Goal: Task Accomplishment & Management: Complete application form

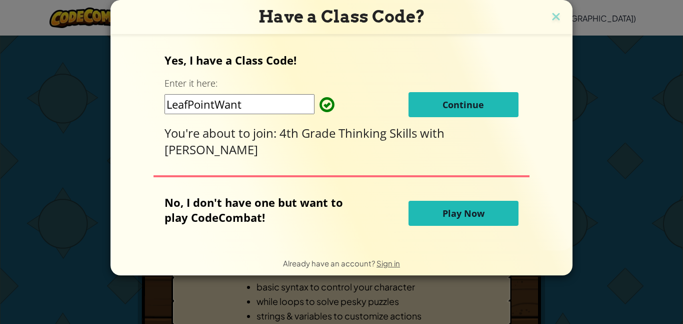
click at [447, 102] on span "Continue" at bounding box center [464, 105] width 42 height 12
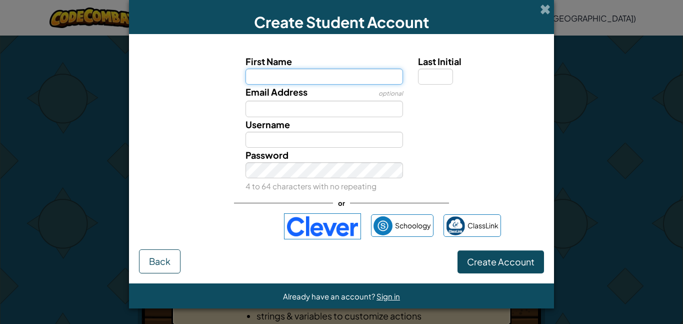
click at [339, 72] on input "First Name" at bounding box center [325, 77] width 158 height 16
type input "Xander"
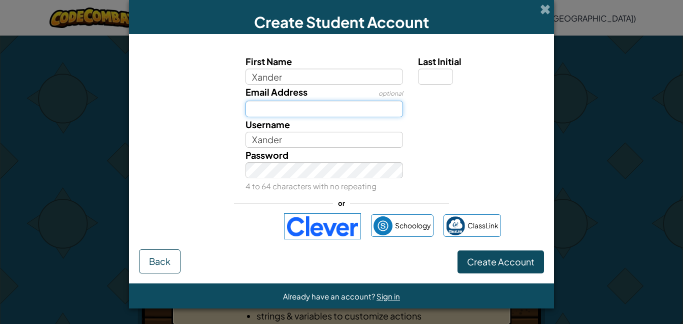
click at [315, 107] on input "Email Address" at bounding box center [325, 109] width 158 height 16
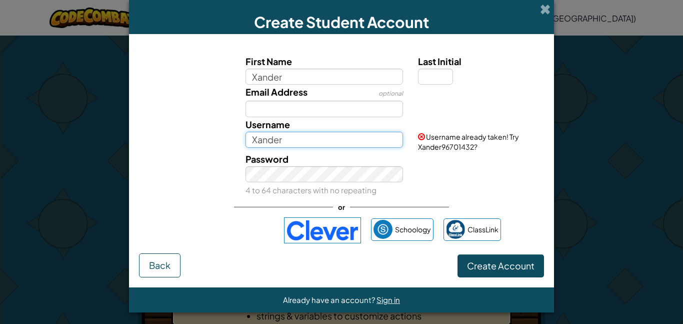
click at [266, 142] on input "Xander" at bounding box center [325, 140] width 158 height 16
click at [303, 141] on input "Xander" at bounding box center [325, 140] width 158 height 16
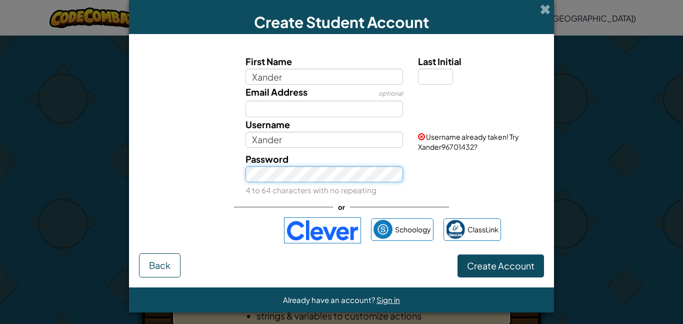
click at [4, 309] on div "Create Student Account First Name Xander Last Initial Email Address optional Us…" at bounding box center [341, 162] width 683 height 324
click at [425, 176] on div "Password 4 to 64 characters with no repeating" at bounding box center [341, 175] width 415 height 46
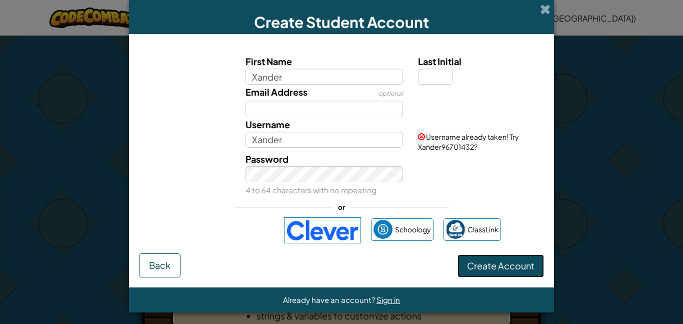
click at [490, 272] on button "Create Account" at bounding box center [501, 265] width 87 height 23
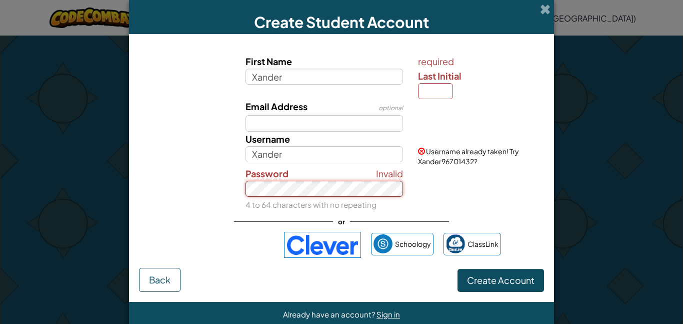
click at [3, 201] on div "Create Student Account First Name Xander required Last Initial Email Address op…" at bounding box center [341, 162] width 683 height 324
click at [485, 274] on span "Create Account" at bounding box center [501, 280] width 68 height 12
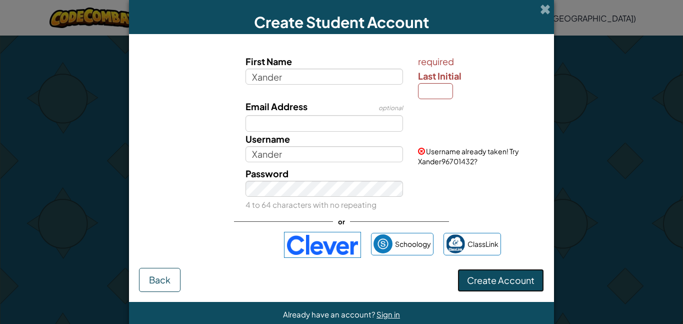
click at [479, 285] on span "Create Account" at bounding box center [501, 280] width 68 height 12
click at [478, 281] on span "Create Account" at bounding box center [501, 280] width 68 height 12
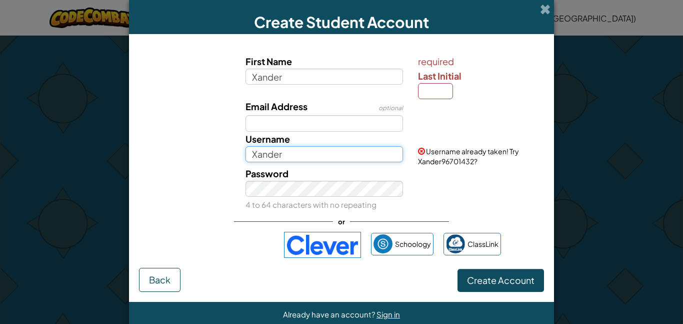
click at [360, 153] on input "Xander" at bounding box center [325, 154] width 158 height 16
type input "X"
type input "a"
drag, startPoint x: 332, startPoint y: 157, endPoint x: 248, endPoint y: 160, distance: 83.6
click at [248, 160] on input "eee" at bounding box center [325, 154] width 158 height 16
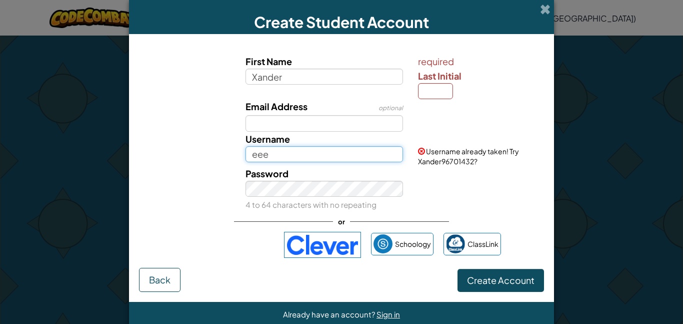
click at [397, 148] on input "eee" at bounding box center [325, 154] width 158 height 16
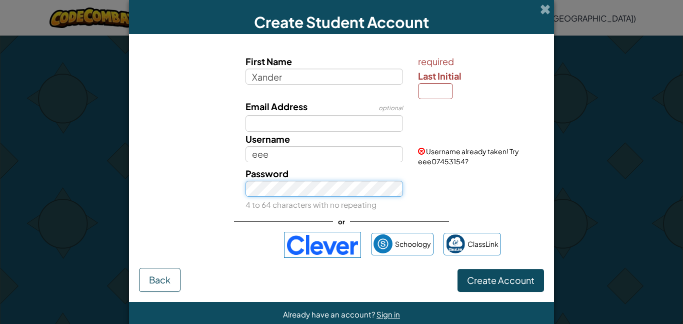
click at [97, 205] on div "Create Student Account First Name Xander required Last Initial Email Address op…" at bounding box center [341, 162] width 683 height 324
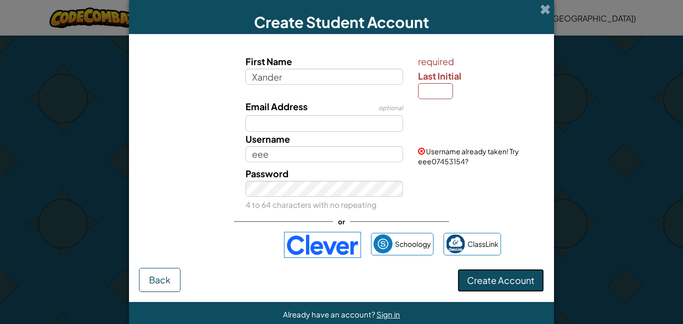
click at [489, 278] on span "Create Account" at bounding box center [501, 280] width 68 height 12
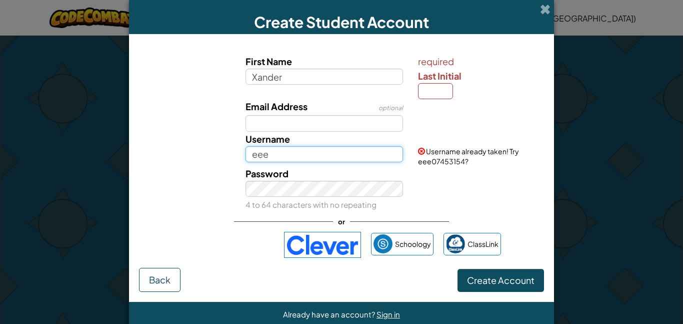
click at [320, 154] on input "eee" at bounding box center [325, 154] width 158 height 16
type input "e"
type input "bfsbdcbsdfajdfhasdfjasbd"
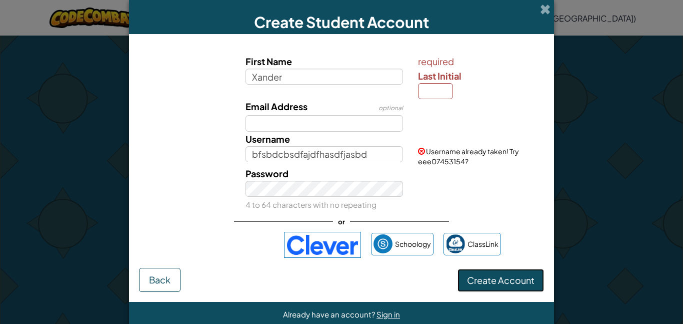
click at [465, 277] on button "Create Account" at bounding box center [501, 280] width 87 height 23
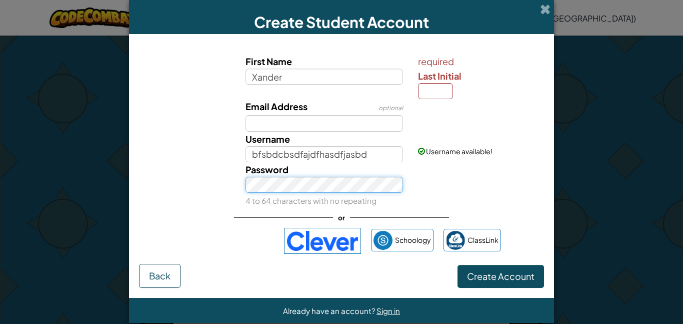
click at [235, 190] on div "Password 4 to 64 characters with no repeating" at bounding box center [341, 185] width 415 height 46
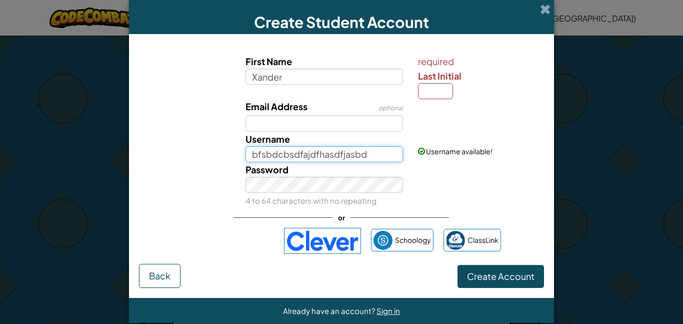
click at [367, 150] on input "bfsbdcbsdfajdfhasdfjasbd" at bounding box center [325, 154] width 158 height 16
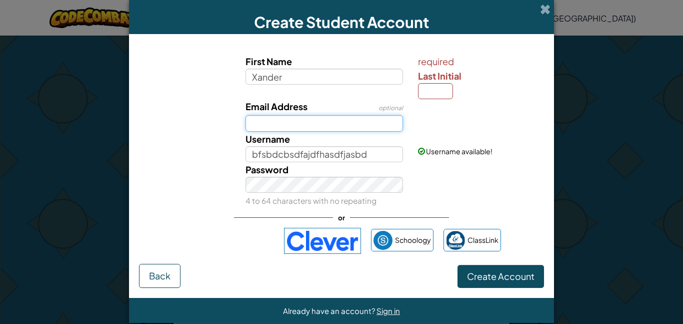
click at [271, 123] on input "Email Address" at bounding box center [325, 123] width 158 height 16
click at [424, 85] on input "Last Initial" at bounding box center [435, 91] width 35 height 16
type input "c"
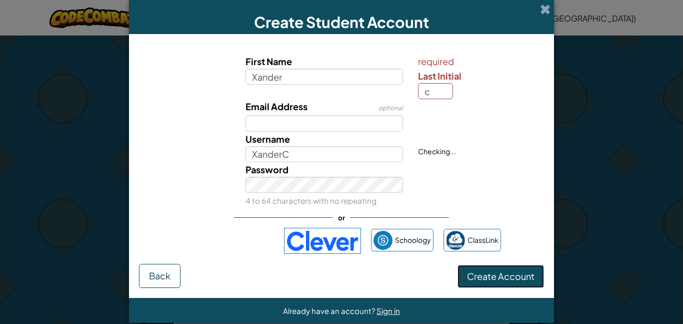
click at [476, 276] on span "Create Account" at bounding box center [501, 276] width 68 height 12
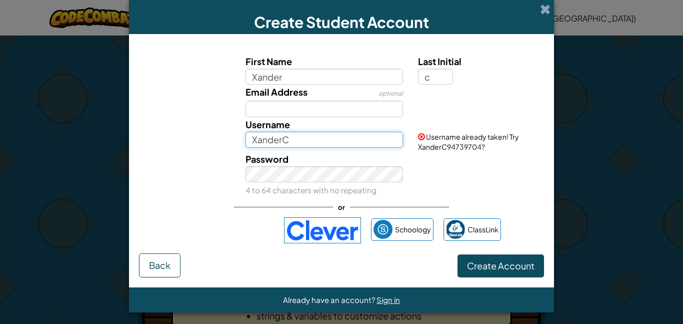
click at [326, 139] on input "XanderC" at bounding box center [325, 140] width 158 height 16
type input "Xanderanehakd"
click at [424, 153] on div "Password 4 to 64 characters with no repeating" at bounding box center [341, 175] width 415 height 46
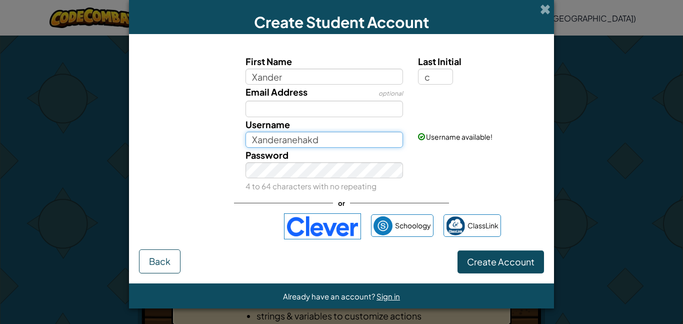
drag, startPoint x: 364, startPoint y: 141, endPoint x: 120, endPoint y: 130, distance: 243.8
click at [120, 130] on div "Create Student Account First Name Xander Last Initial c Email Address optional …" at bounding box center [341, 162] width 683 height 324
click at [548, 202] on form "First Name Xander Last Initial c Email Address optional Username Xanderanehakd …" at bounding box center [341, 158] width 425 height 249
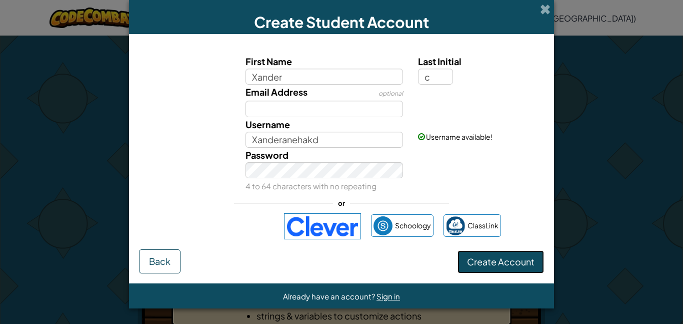
click at [503, 260] on button "Create Account" at bounding box center [501, 261] width 87 height 23
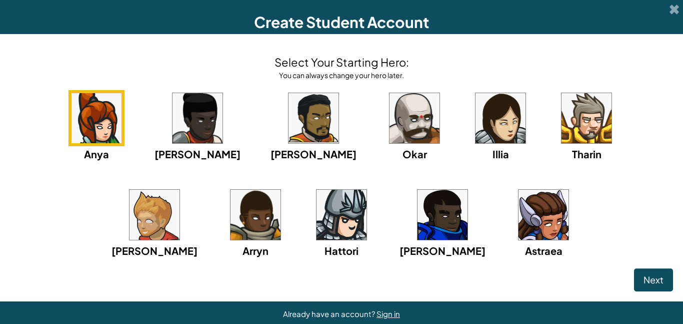
click at [317, 222] on img at bounding box center [342, 215] width 50 height 50
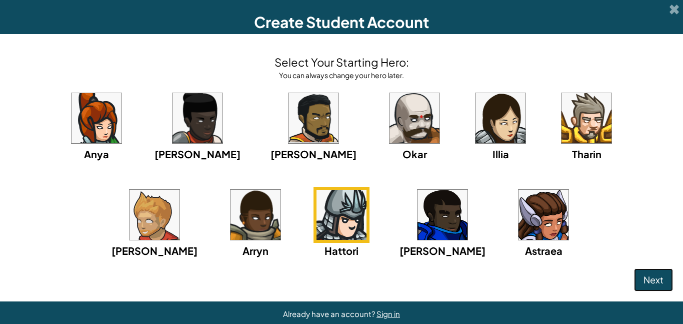
click at [660, 277] on span "Next" at bounding box center [654, 280] width 20 height 12
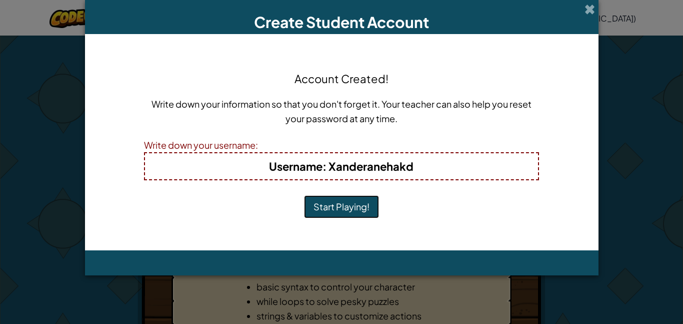
click at [314, 208] on button "Start Playing!" at bounding box center [341, 206] width 75 height 23
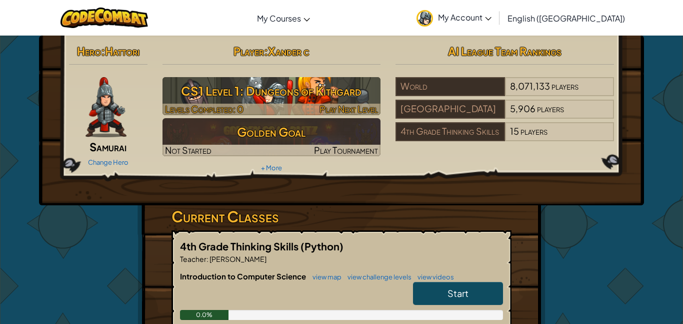
click at [257, 85] on h3 "CS1 Level 1: Dungeons of Kithgard" at bounding box center [272, 91] width 219 height 23
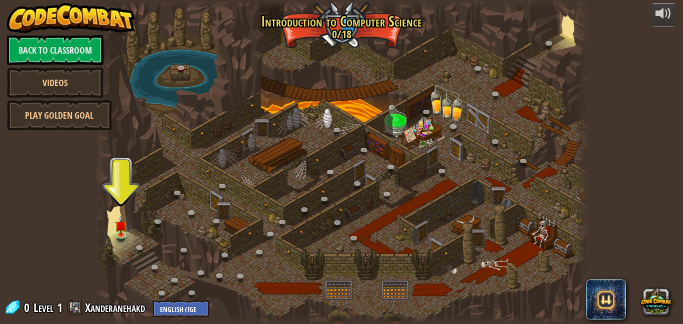
click at [134, 228] on div at bounding box center [341, 162] width 495 height 324
click at [125, 230] on img at bounding box center [122, 220] width 12 height 27
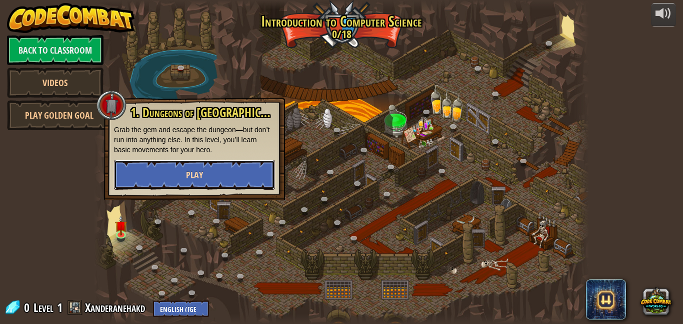
click at [203, 179] on button "Play" at bounding box center [194, 175] width 161 height 30
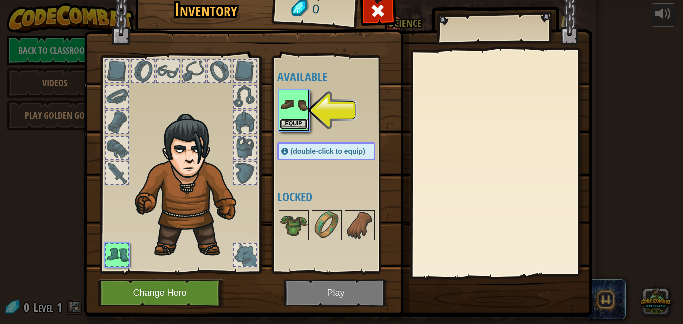
click at [296, 121] on button "Equip" at bounding box center [294, 124] width 28 height 11
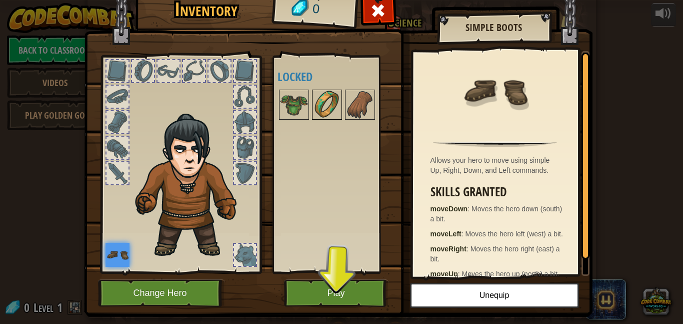
click at [314, 110] on img at bounding box center [327, 105] width 28 height 28
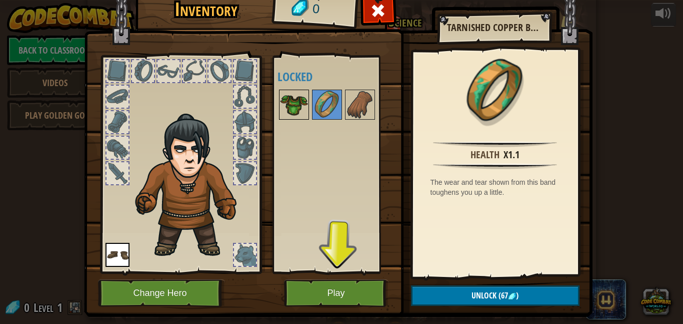
click at [302, 108] on img at bounding box center [294, 105] width 28 height 28
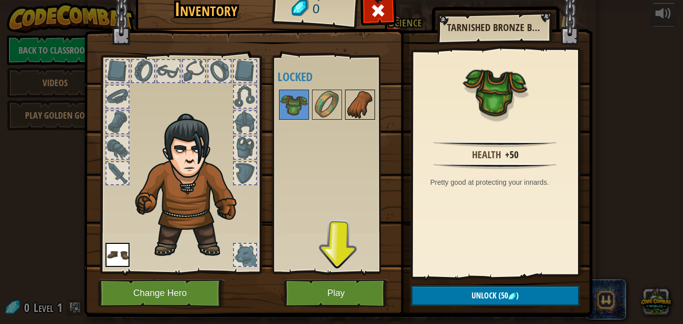
click at [362, 109] on img at bounding box center [360, 105] width 28 height 28
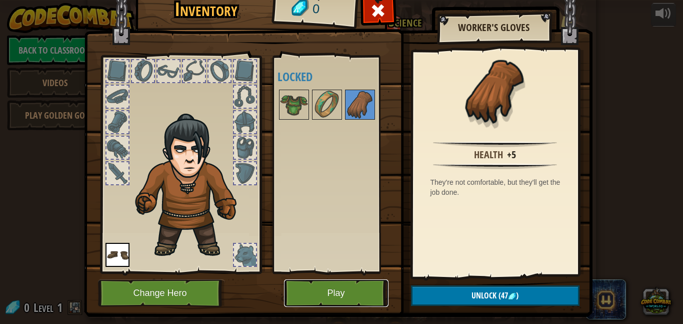
click at [335, 294] on button "Play" at bounding box center [336, 293] width 105 height 28
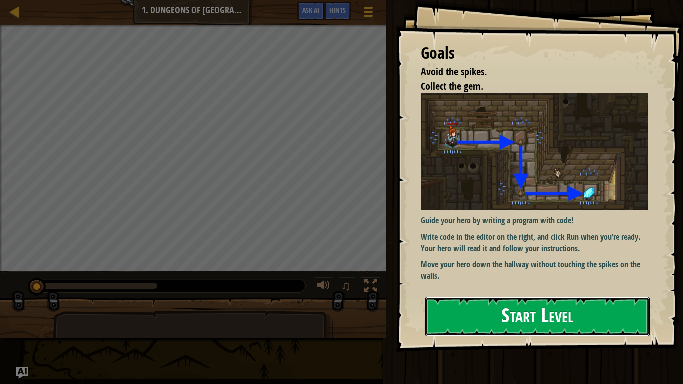
click at [488, 308] on button "Start Level" at bounding box center [538, 317] width 225 height 40
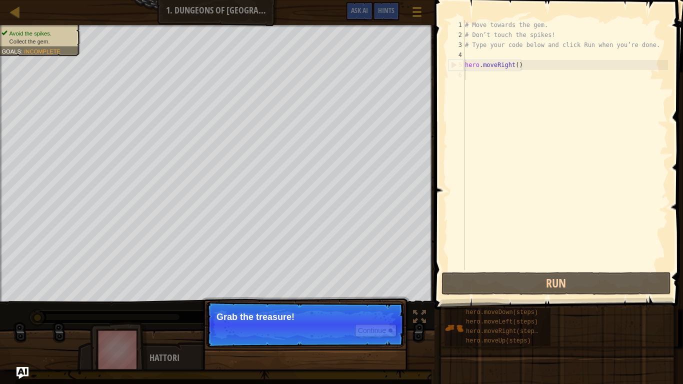
click at [299, 319] on p "Grab the treasure!" at bounding box center [306, 317] width 178 height 10
click at [369, 323] on button "Continue" at bounding box center [376, 330] width 42 height 13
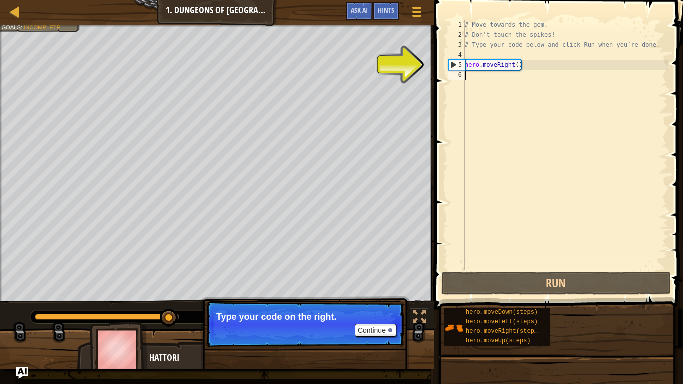
click at [476, 66] on div "# Move towards the gem. # Don’t touch the spikes! # Type your code below and cl…" at bounding box center [565, 155] width 205 height 270
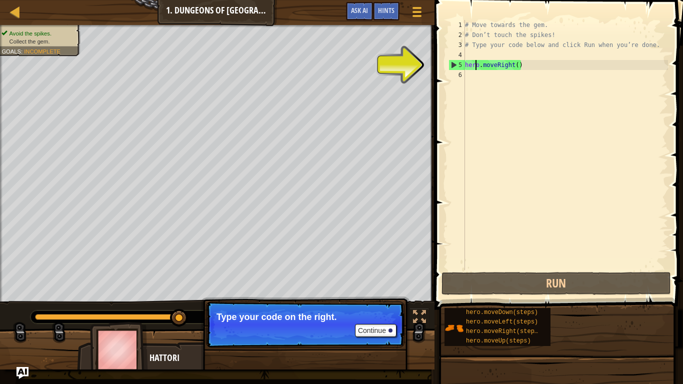
click at [461, 65] on div "5" at bounding box center [457, 65] width 16 height 10
click at [456, 65] on div "5" at bounding box center [457, 65] width 16 height 10
click at [451, 65] on div "5" at bounding box center [457, 65] width 16 height 10
click at [438, 62] on span at bounding box center [560, 140] width 257 height 339
click at [449, 62] on div "5" at bounding box center [457, 65] width 16 height 10
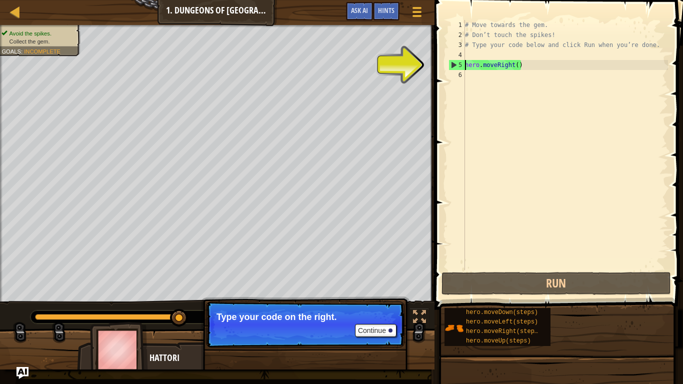
type textarea "hero.moveRight()"
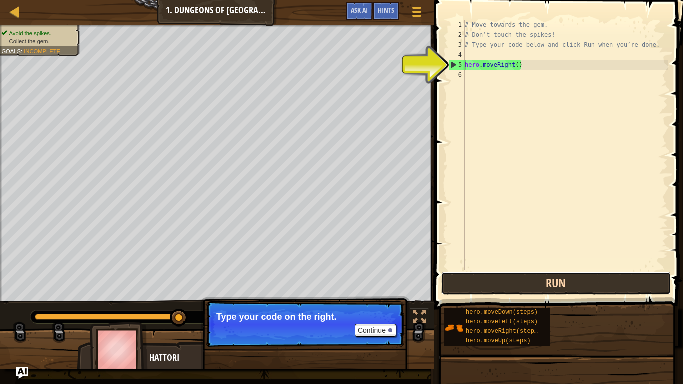
click at [569, 283] on button "Run" at bounding box center [557, 283] width 230 height 23
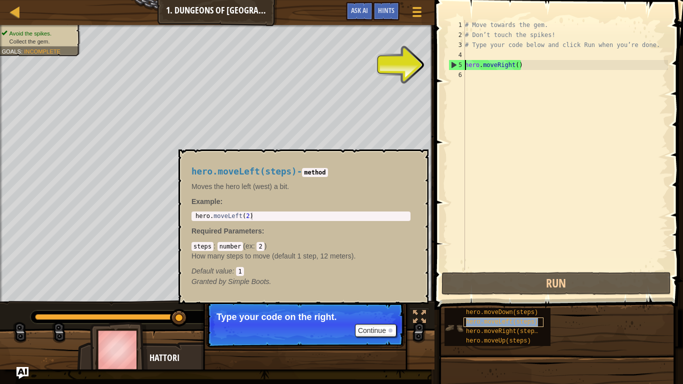
click at [490, 320] on span "hero.moveLeft(steps)" at bounding box center [502, 322] width 72 height 7
click at [488, 73] on div "# Move towards the gem. # Don’t touch the spikes! # Type your code below and cl…" at bounding box center [565, 155] width 205 height 270
paste textarea "Xanderanehakd"
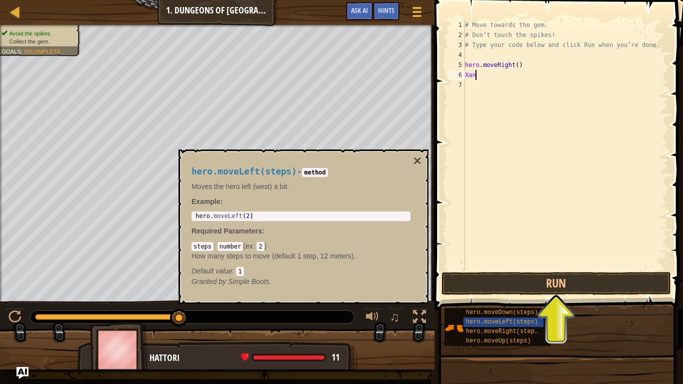
type textarea "X"
click at [545, 321] on div "hero.moveDown(steps) hero.moveLeft(steps) hero.moveRight(steps) hero.moveUp(ste…" at bounding box center [498, 327] width 106 height 38
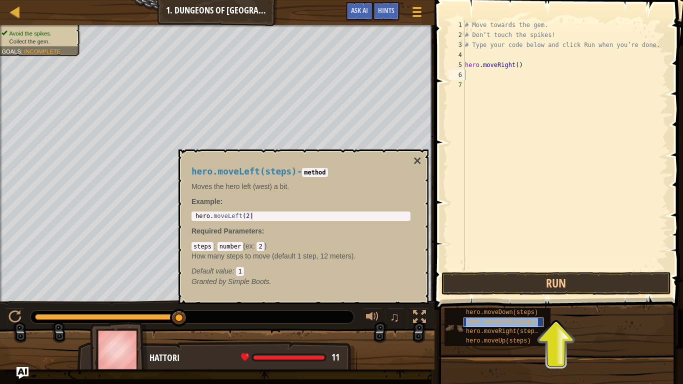
click at [538, 320] on div "hero.moveLeft(steps)" at bounding box center [504, 323] width 80 height 10
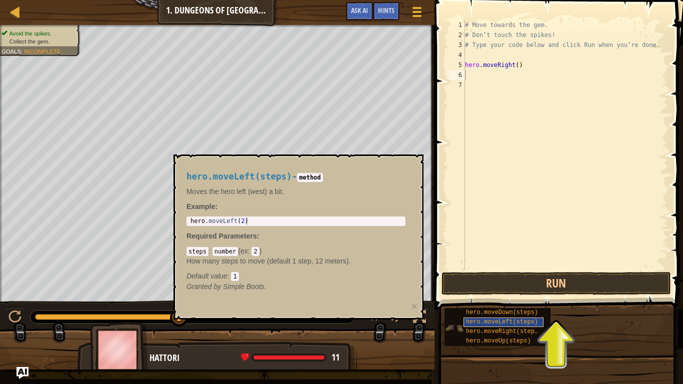
click at [538, 320] on div "hero.moveLeft(steps)" at bounding box center [504, 323] width 80 height 10
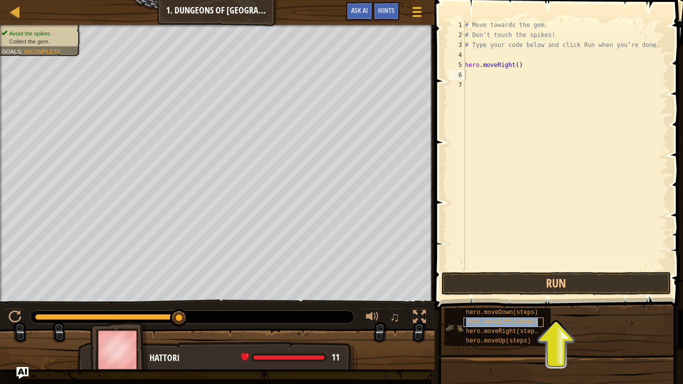
click at [538, 320] on div "hero.moveLeft(steps)" at bounding box center [504, 323] width 80 height 10
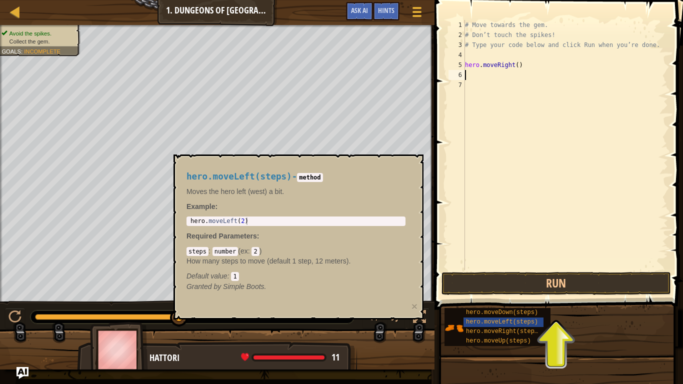
paste textarea "Xanderanehakd"
type textarea "X"
type textarea "hero.moveLeft(2)"
drag, startPoint x: 263, startPoint y: 220, endPoint x: 186, endPoint y: 222, distance: 76.6
click at [187, 222] on div "hero.moveLeft(2) 1 hero . moveLeft ( 2 ) הההההההההההההההההההההההההההההההההההההה…" at bounding box center [296, 222] width 219 height 10
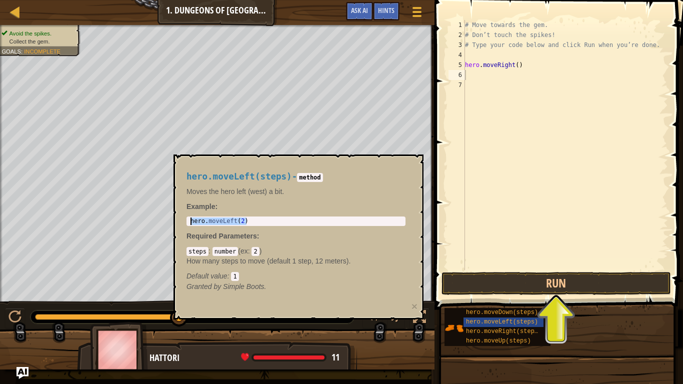
click at [475, 72] on div "# Move towards the gem. # Don’t touch the spikes! # Type your code below and cl…" at bounding box center [565, 155] width 205 height 270
paste textarea "hero.moveLeft(2)"
type textarea "hero.moveLeft(2)"
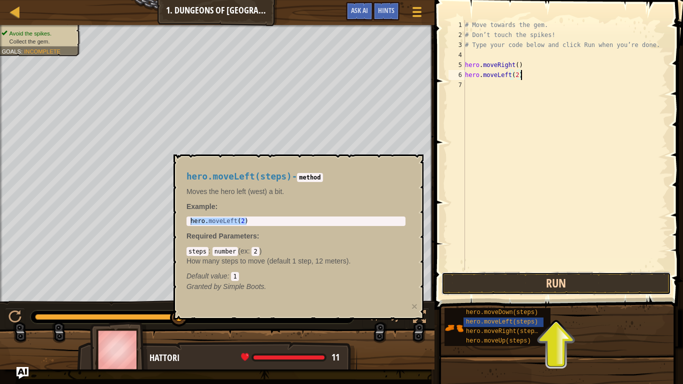
click at [524, 283] on button "Run" at bounding box center [557, 283] width 230 height 23
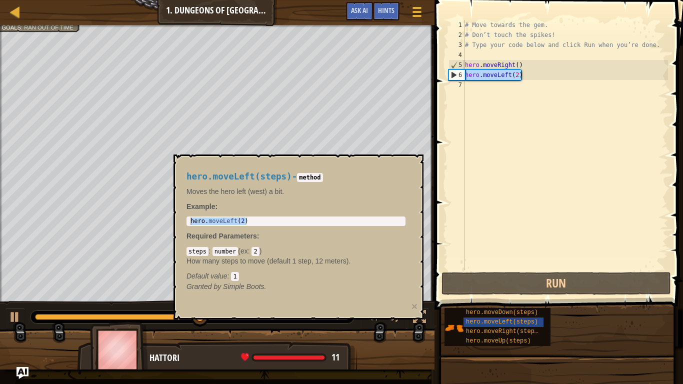
drag, startPoint x: 523, startPoint y: 78, endPoint x: 448, endPoint y: 73, distance: 74.7
click at [448, 73] on div "hero.moveLeft(2) 1 2 3 4 5 6 7 # Move towards the gem. # Don’t touch the spikes…" at bounding box center [558, 145] width 222 height 250
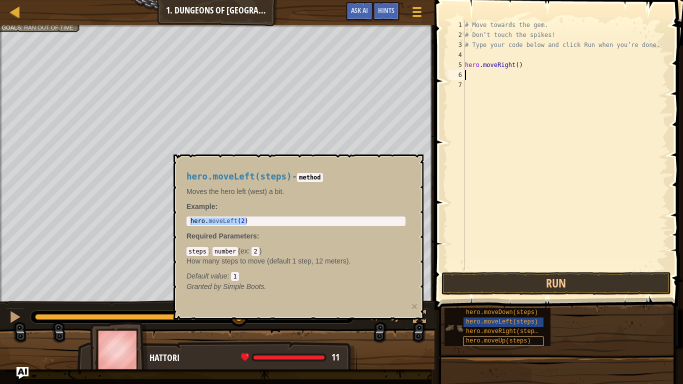
click at [510, 323] on span "hero.moveUp(steps)" at bounding box center [498, 341] width 65 height 7
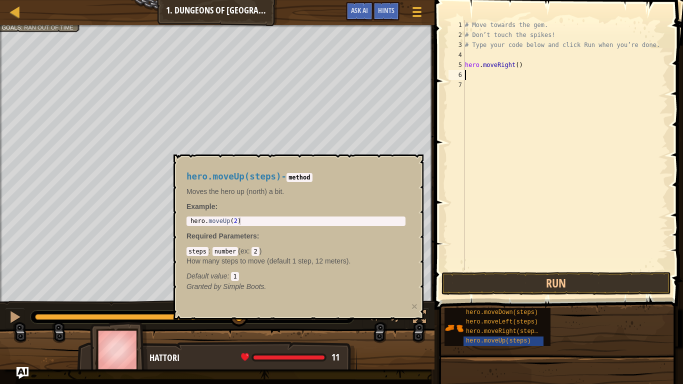
type textarea "hero.moveUp(2)"
click at [125, 0] on body "Map Introduction to Computer Science 1. Dungeons of Kithgard Game Menu Done Hin…" at bounding box center [341, 0] width 683 height 0
click at [474, 144] on div "# Move towards the gem. # Don’t touch the spikes! # Type your code below and cl…" at bounding box center [565, 155] width 205 height 270
type textarea "h"
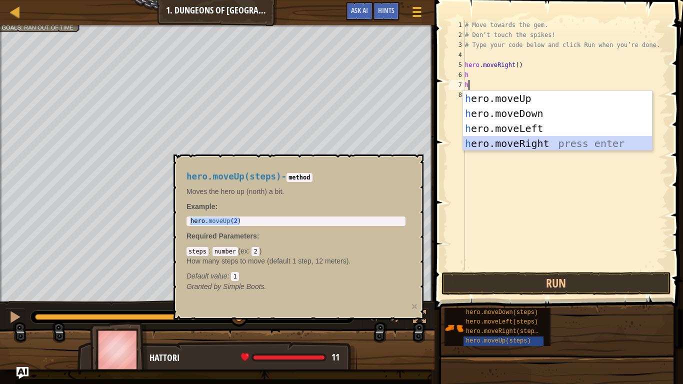
click at [517, 144] on div "h ero.moveUp press enter h ero.moveDown press enter h ero.moveLeft press enter …" at bounding box center [557, 136] width 189 height 90
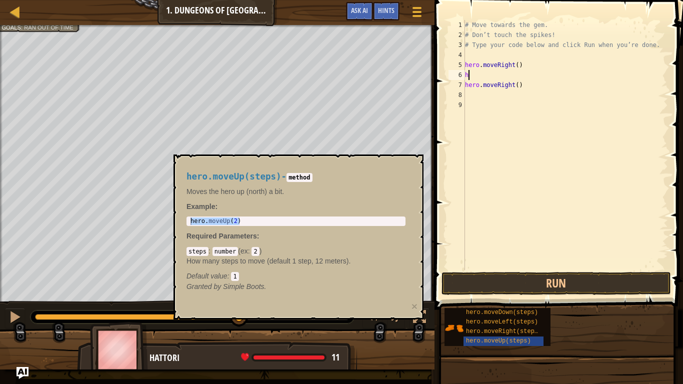
click at [472, 75] on div "# Move towards the gem. # Don’t touch the spikes! # Type your code below and cl…" at bounding box center [565, 155] width 205 height 270
type textarea "h"
click at [530, 77] on div "# Move towards the gem. # Don’t touch the spikes! # Type your code below and cl…" at bounding box center [565, 155] width 205 height 270
click at [529, 84] on div "# Move towards the gem. # Don’t touch the spikes! # Type your code below and cl…" at bounding box center [565, 155] width 205 height 270
type textarea "h"
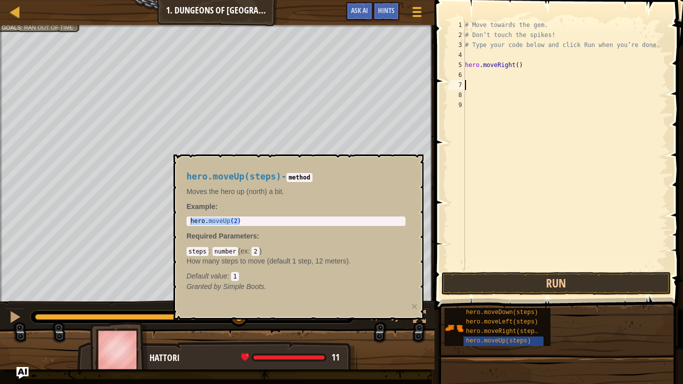
click at [452, 72] on div "6" at bounding box center [457, 75] width 17 height 10
click at [467, 74] on div "# Move towards the gem. # Don’t touch the spikes! # Type your code below and cl…" at bounding box center [565, 155] width 205 height 270
type textarea "h"
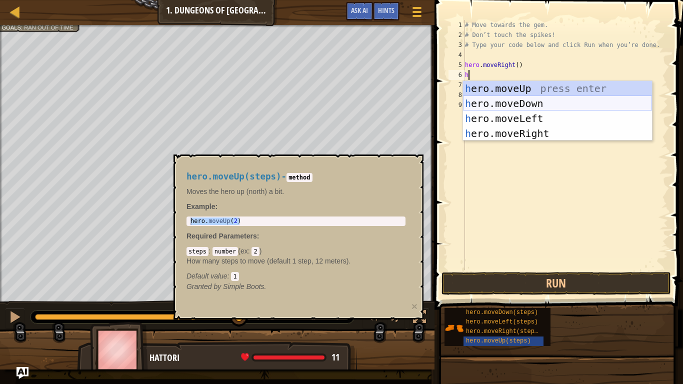
click at [500, 106] on div "h ero.moveUp press enter h ero.moveDown press enter h ero.moveLeft press enter …" at bounding box center [557, 126] width 189 height 90
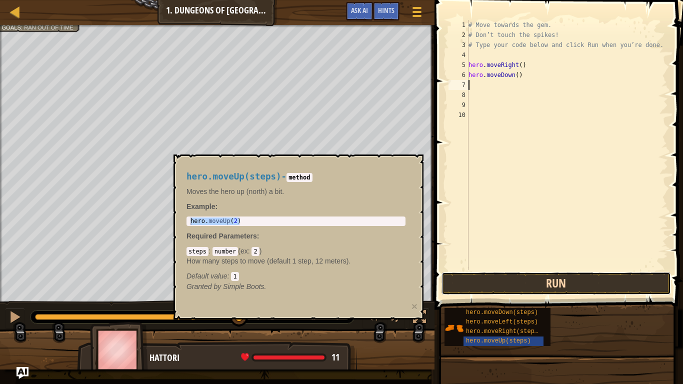
click at [497, 286] on button "Run" at bounding box center [557, 283] width 230 height 23
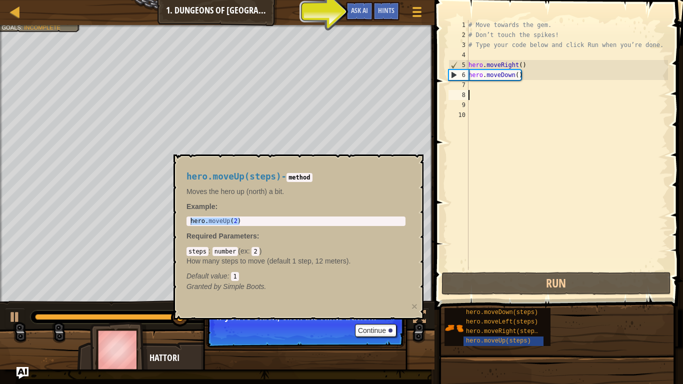
click at [490, 94] on div "# Move towards the gem. # Don’t touch the spikes! # Type your code below and cl…" at bounding box center [568, 155] width 202 height 270
type textarea "h"
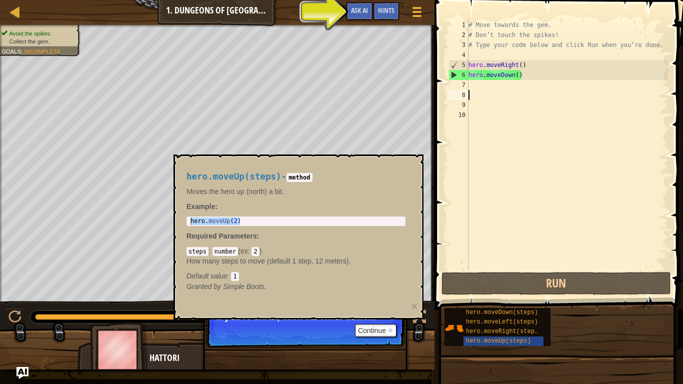
click at [480, 85] on div "# Move towards the gem. # Don’t touch the spikes! # Type your code below and cl…" at bounding box center [568, 155] width 202 height 270
type textarea "h"
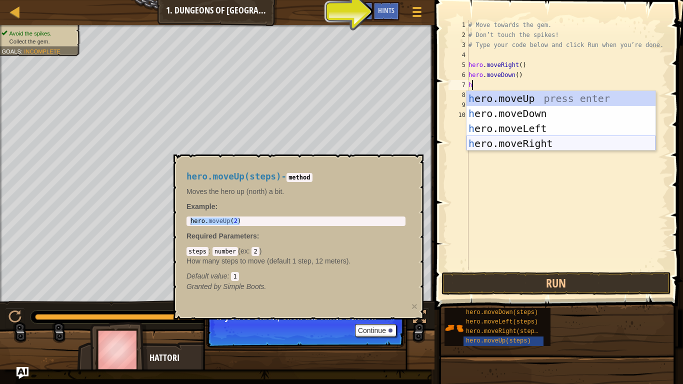
click at [518, 143] on div "h ero.moveUp press enter h ero.moveDown press enter h ero.moveLeft press enter …" at bounding box center [561, 136] width 189 height 90
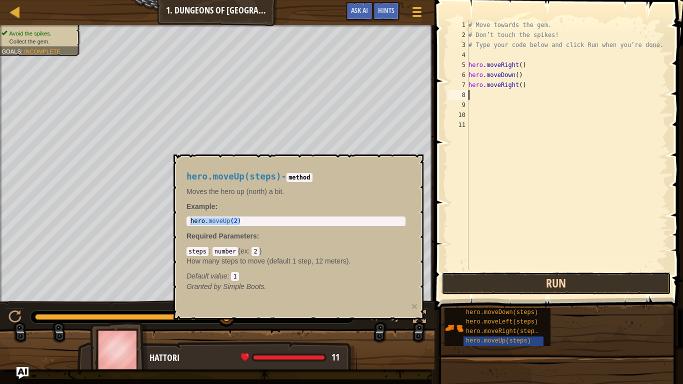
click at [533, 280] on button "Run" at bounding box center [557, 283] width 230 height 23
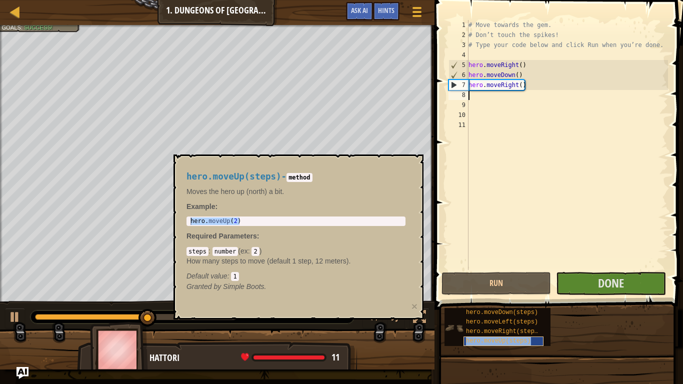
click at [485, 323] on span "hero.moveUp(steps)" at bounding box center [498, 341] width 65 height 7
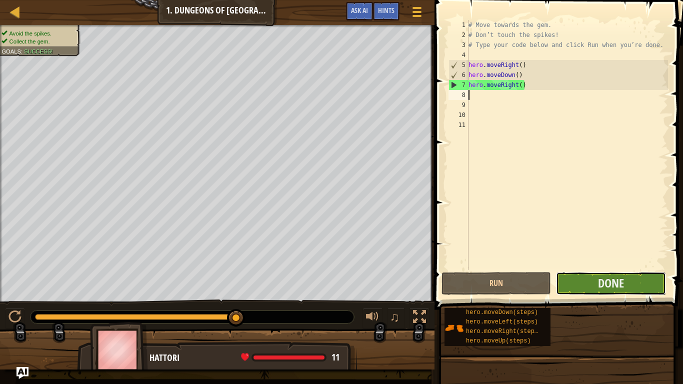
click at [638, 278] on button "Done" at bounding box center [611, 283] width 110 height 23
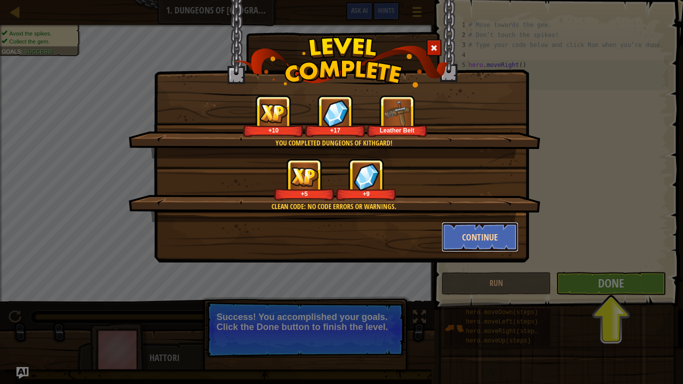
click at [469, 224] on button "Continue" at bounding box center [481, 237] width 78 height 30
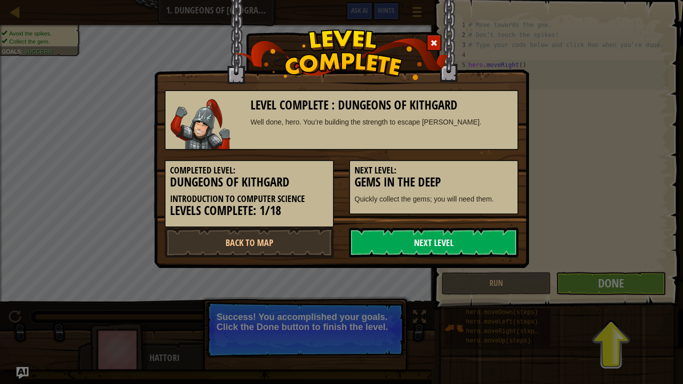
click at [467, 234] on link "Next Level" at bounding box center [434, 243] width 170 height 30
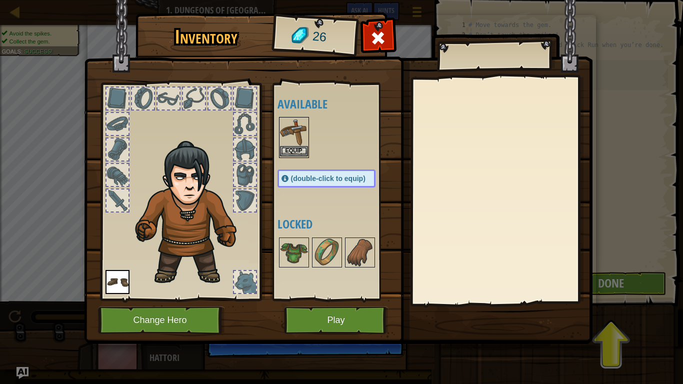
click at [297, 145] on img at bounding box center [294, 132] width 28 height 28
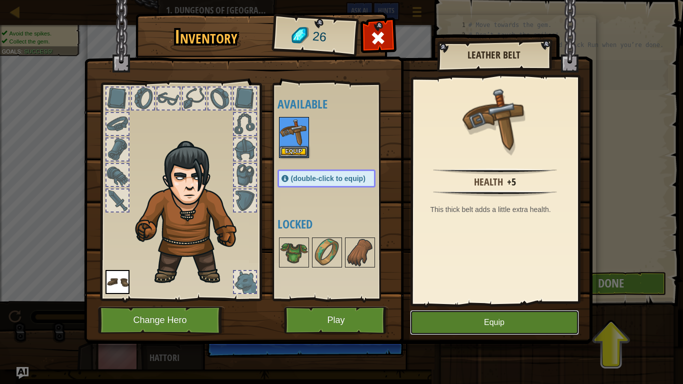
click at [470, 323] on button "Equip" at bounding box center [494, 322] width 169 height 25
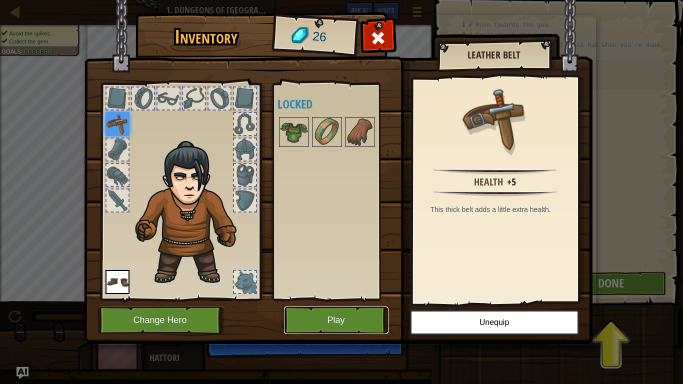
click at [373, 318] on button "Play" at bounding box center [336, 321] width 105 height 28
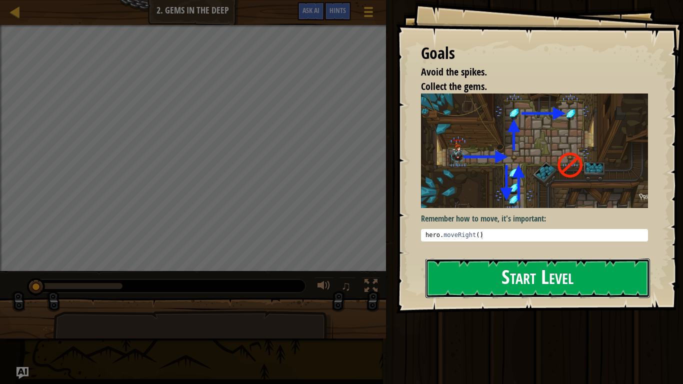
click at [506, 268] on button "Start Level" at bounding box center [538, 279] width 225 height 40
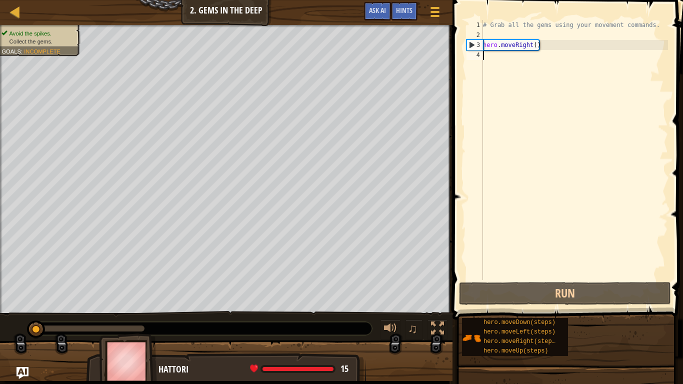
type textarea "h"
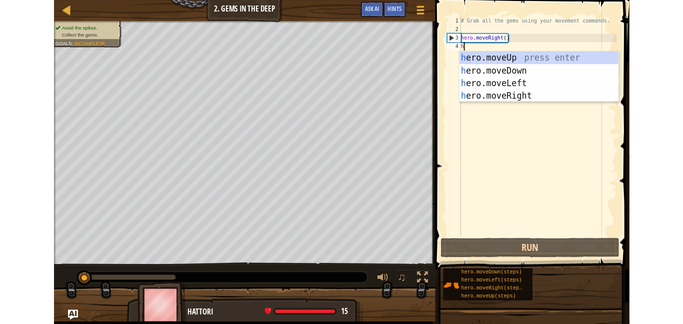
scroll to position [5, 0]
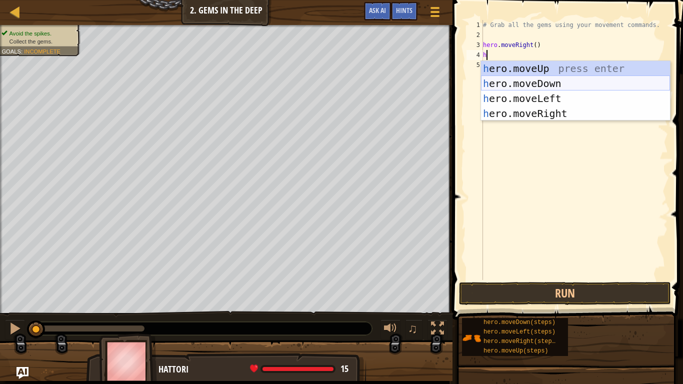
click at [511, 86] on div "h ero.moveUp press enter h ero.moveDown press enter h ero.moveLeft press enter …" at bounding box center [575, 106] width 189 height 90
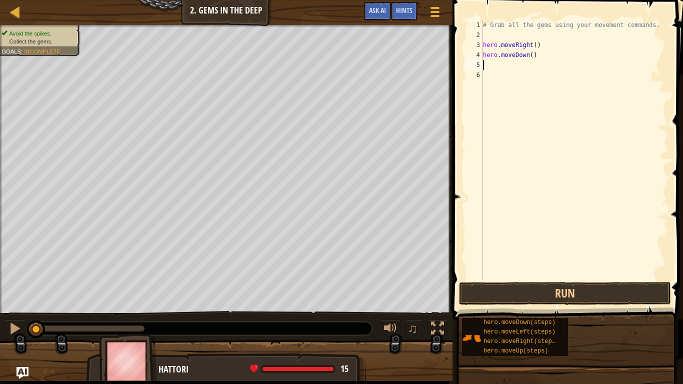
type textarea "h"
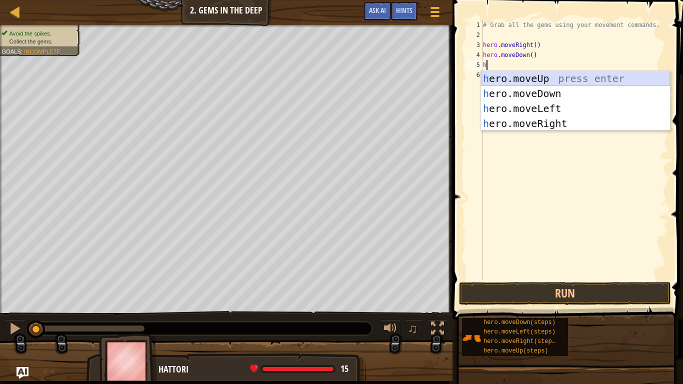
click at [501, 81] on div "h ero.moveUp press enter h ero.moveDown press enter h ero.moveLeft press enter …" at bounding box center [575, 116] width 189 height 90
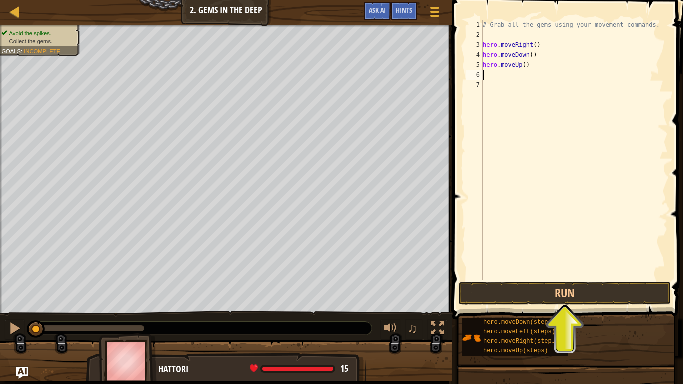
type textarea "h"
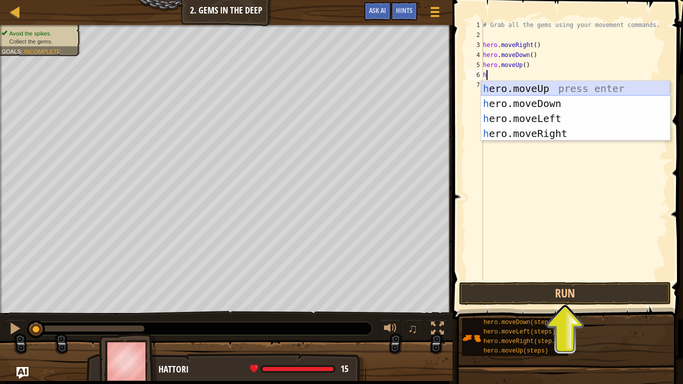
click at [515, 90] on div "h ero.moveUp press enter h ero.moveDown press enter h ero.moveLeft press enter …" at bounding box center [575, 126] width 189 height 90
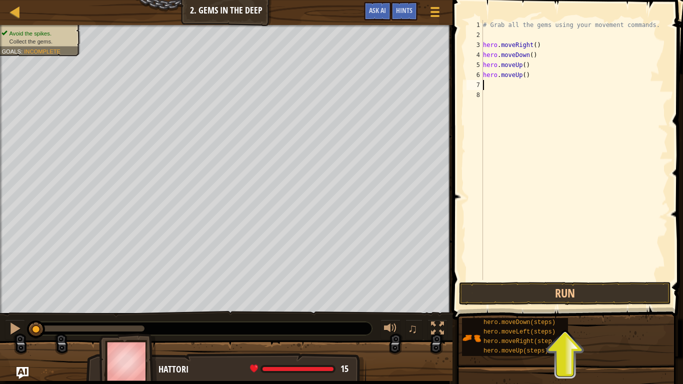
type textarea "h"
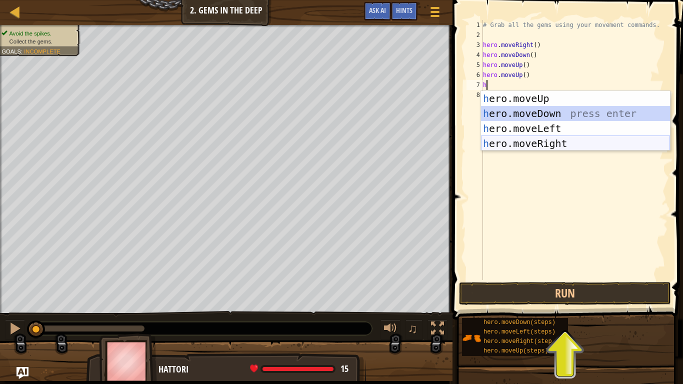
click at [575, 141] on div "h ero.moveUp press enter h ero.moveDown press enter h ero.moveLeft press enter …" at bounding box center [575, 136] width 189 height 90
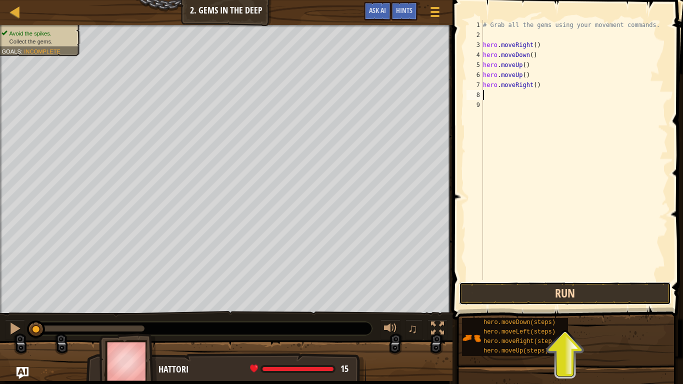
click at [569, 289] on button "Run" at bounding box center [565, 293] width 212 height 23
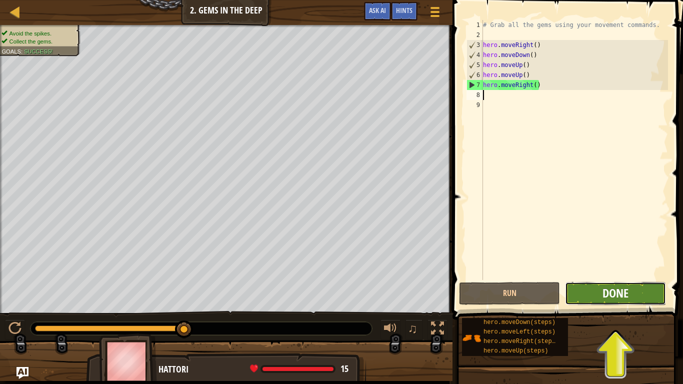
click at [617, 297] on span "Done" at bounding box center [616, 293] width 26 height 16
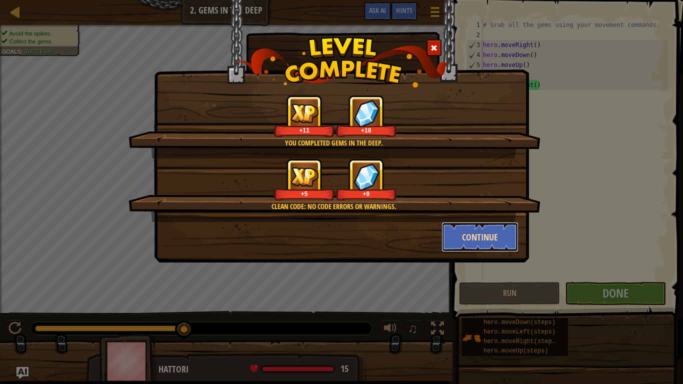
click at [471, 238] on button "Continue" at bounding box center [481, 237] width 78 height 30
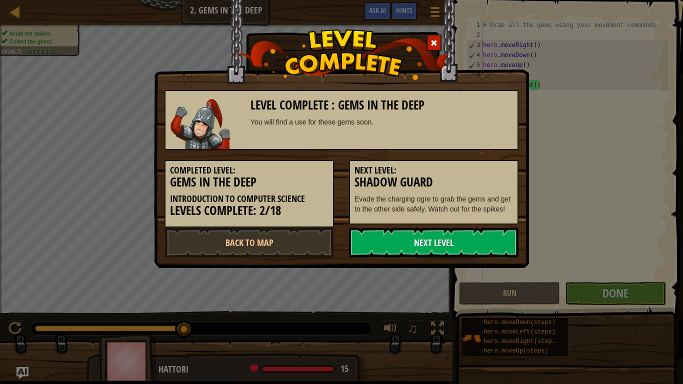
click at [446, 255] on link "Next Level" at bounding box center [434, 243] width 170 height 30
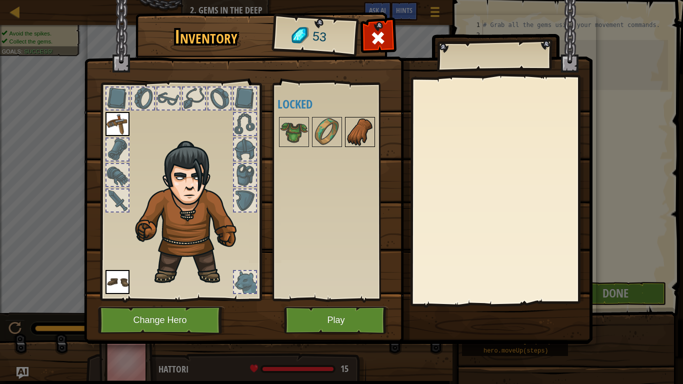
click at [348, 135] on img at bounding box center [360, 132] width 28 height 28
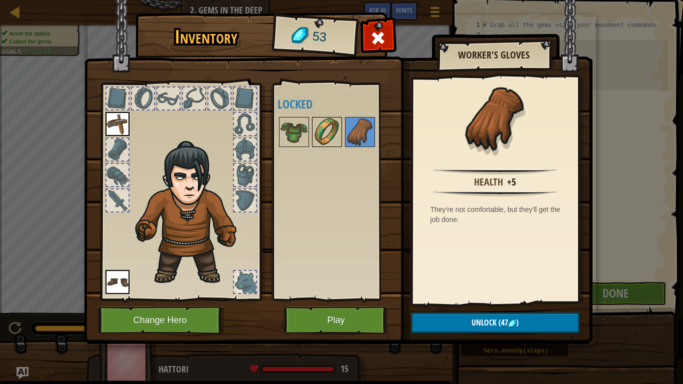
click at [334, 131] on img at bounding box center [327, 132] width 28 height 28
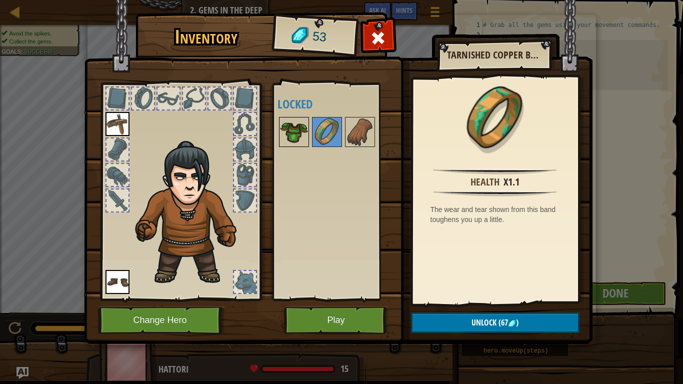
click at [296, 124] on img at bounding box center [294, 132] width 28 height 28
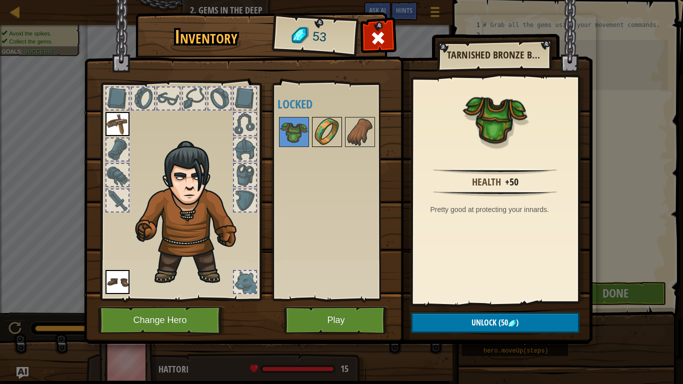
click at [323, 122] on img at bounding box center [327, 132] width 28 height 28
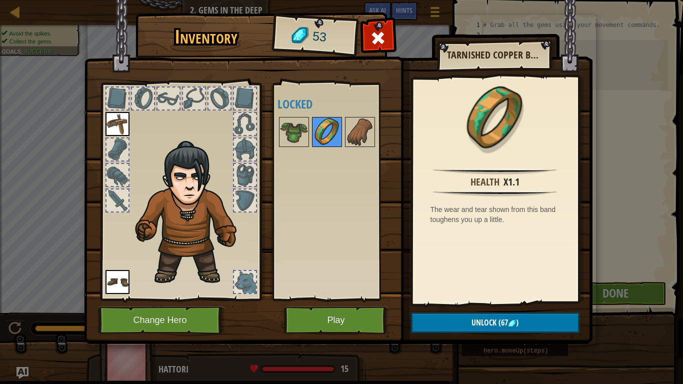
click at [338, 127] on img at bounding box center [327, 132] width 28 height 28
click at [357, 131] on img at bounding box center [360, 132] width 28 height 28
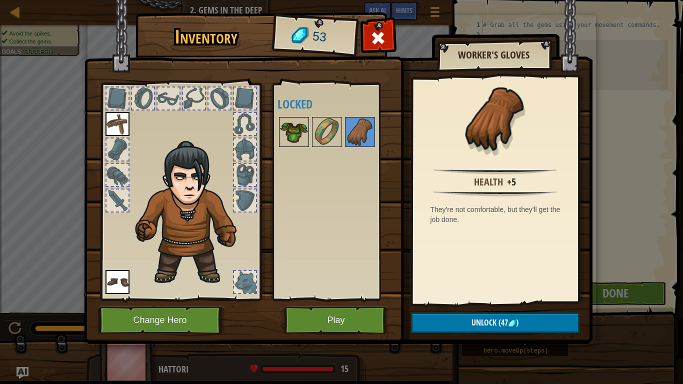
click at [294, 128] on img at bounding box center [294, 132] width 28 height 28
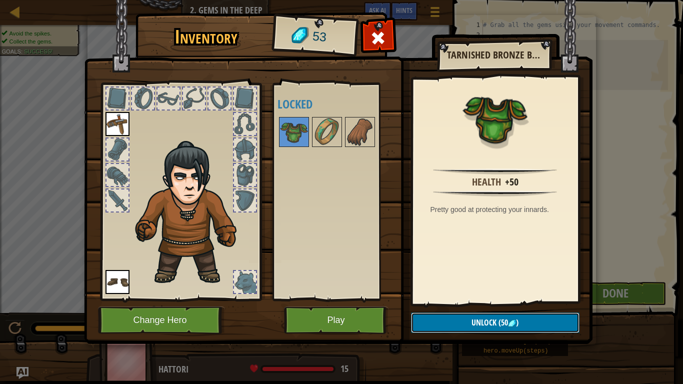
click at [515, 323] on img at bounding box center [512, 324] width 8 height 8
click at [512, 323] on button "Confirm" at bounding box center [495, 323] width 169 height 21
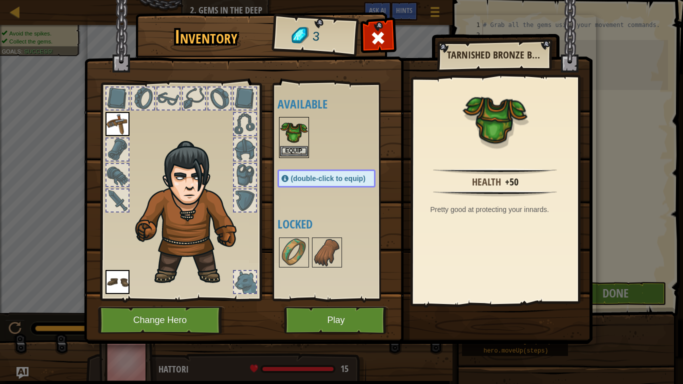
click at [292, 145] on img at bounding box center [294, 132] width 28 height 28
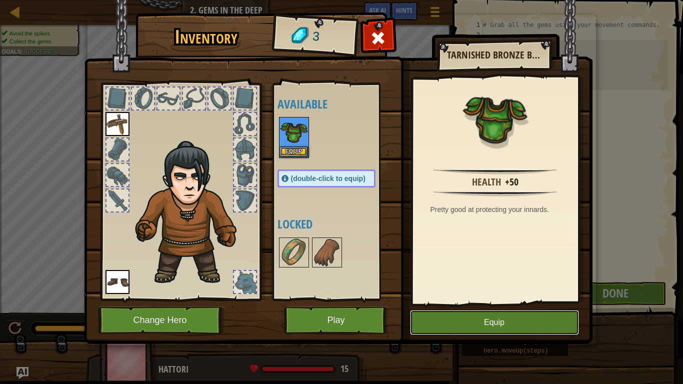
click at [522, 319] on button "Equip" at bounding box center [494, 322] width 169 height 25
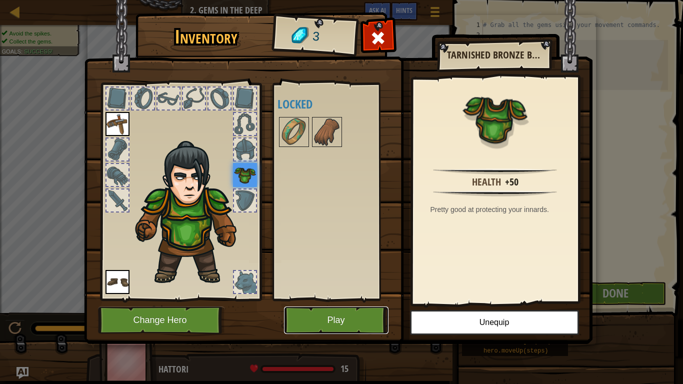
click at [319, 317] on button "Play" at bounding box center [336, 321] width 105 height 28
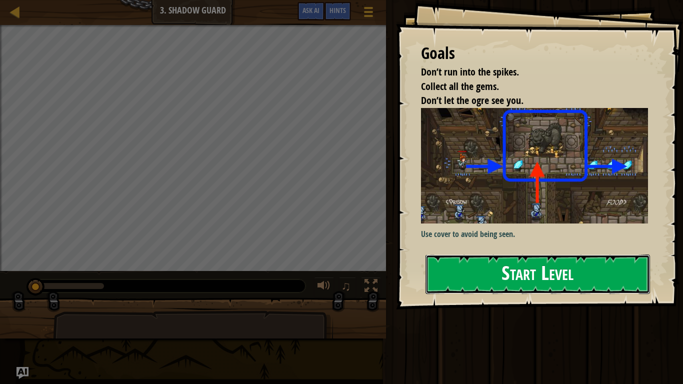
click at [500, 270] on button "Start Level" at bounding box center [538, 275] width 225 height 40
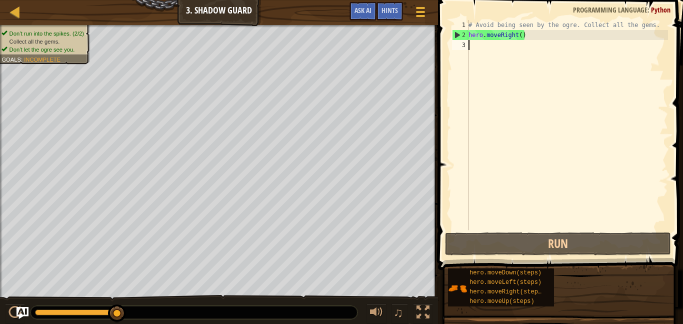
type textarea "h"
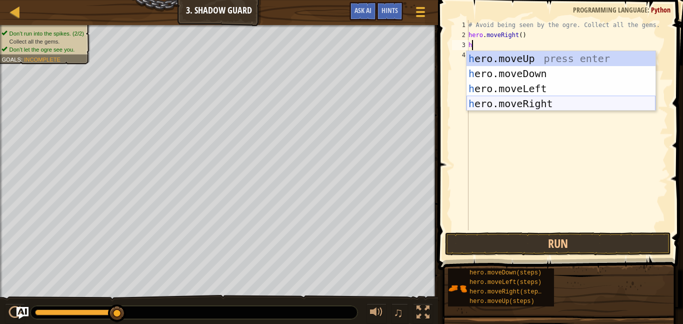
click at [542, 106] on div "h ero.moveUp press enter h ero.moveDown press enter h ero.moveLeft press enter …" at bounding box center [561, 96] width 189 height 90
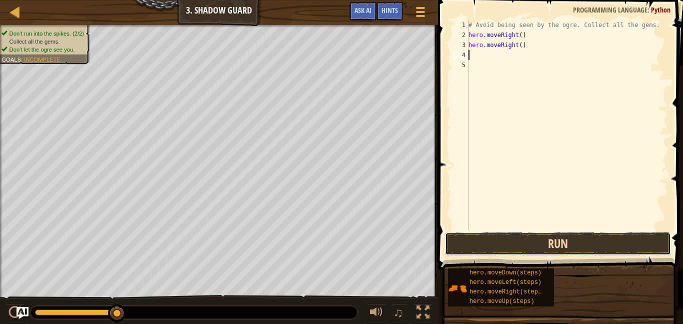
click at [589, 243] on button "Run" at bounding box center [558, 243] width 226 height 23
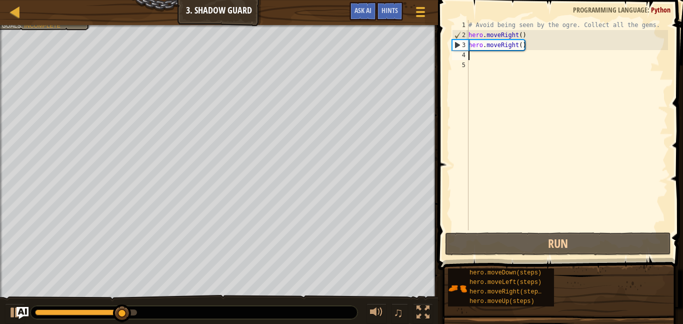
type textarea "h"
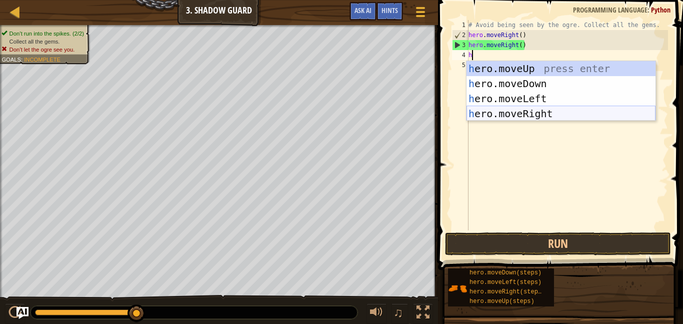
click at [530, 117] on div "h ero.moveUp press enter h ero.moveDown press enter h ero.moveLeft press enter …" at bounding box center [561, 106] width 189 height 90
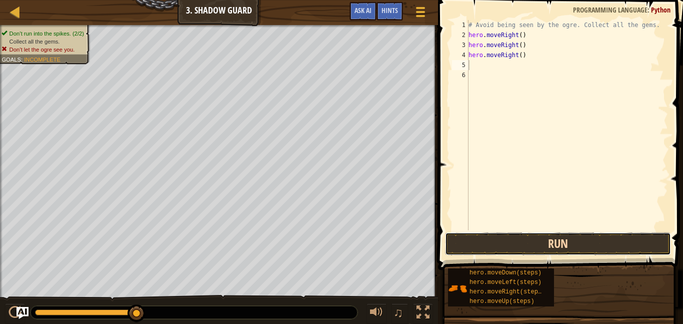
click at [552, 239] on button "Run" at bounding box center [558, 243] width 226 height 23
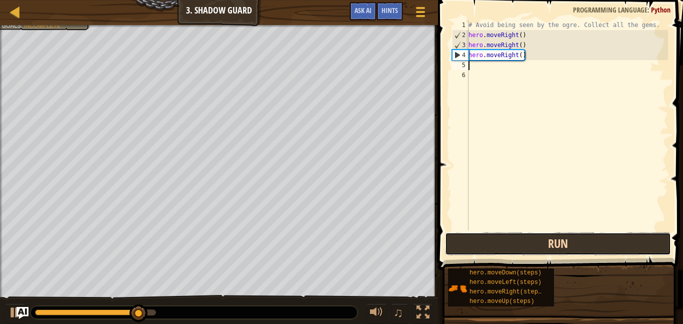
click at [489, 233] on button "Run" at bounding box center [558, 243] width 226 height 23
click at [535, 241] on button "Run" at bounding box center [558, 243] width 226 height 23
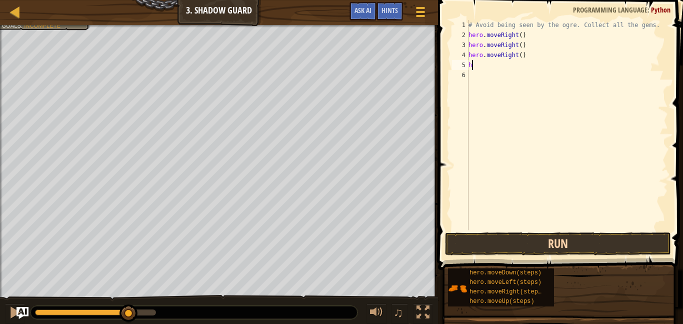
type textarea "h"
click at [501, 238] on button "Run" at bounding box center [558, 243] width 226 height 23
type textarea "h"
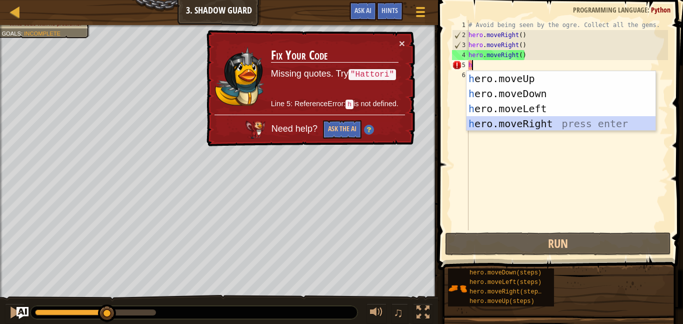
click at [551, 122] on div "h ero.moveUp press enter h ero.moveDown press enter h ero.moveLeft press enter …" at bounding box center [561, 116] width 189 height 90
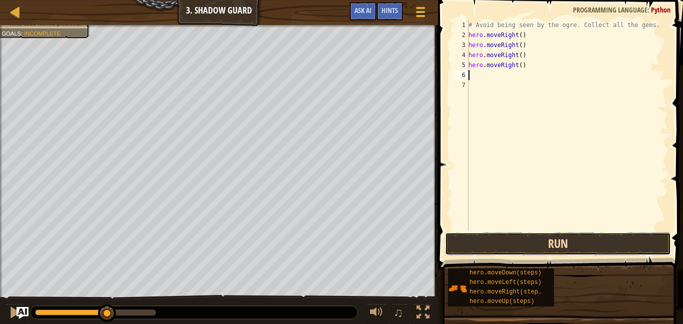
click at [480, 239] on button "Run" at bounding box center [558, 243] width 226 height 23
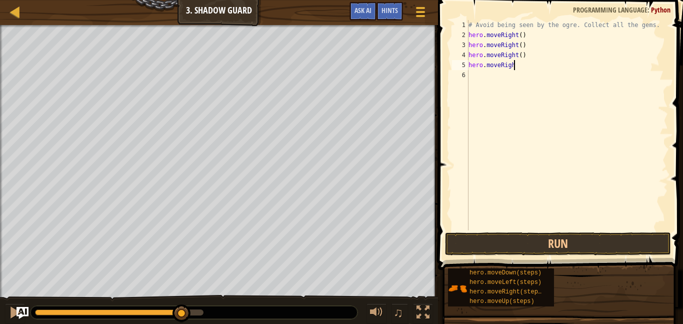
type textarea "h"
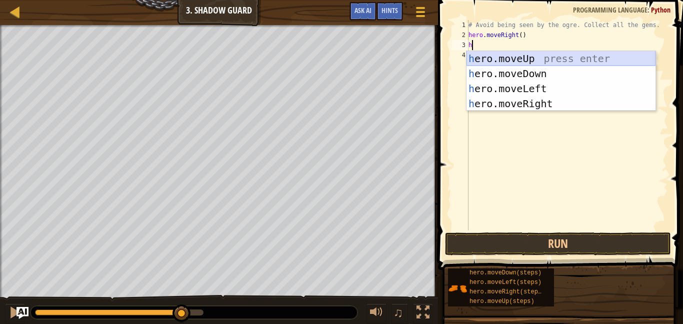
click at [500, 62] on div "h ero.moveUp press enter h ero.moveDown press enter h ero.moveLeft press enter …" at bounding box center [561, 96] width 189 height 90
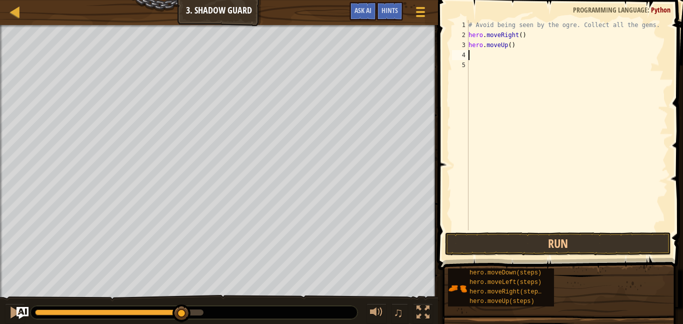
type textarea "h"
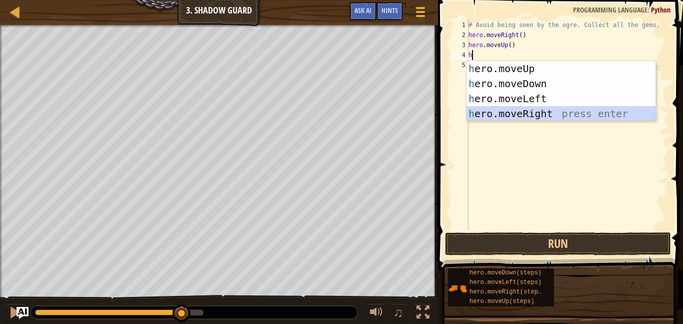
click at [516, 106] on div "h ero.moveUp press enter h ero.moveDown press enter h ero.moveLeft press enter …" at bounding box center [561, 106] width 189 height 90
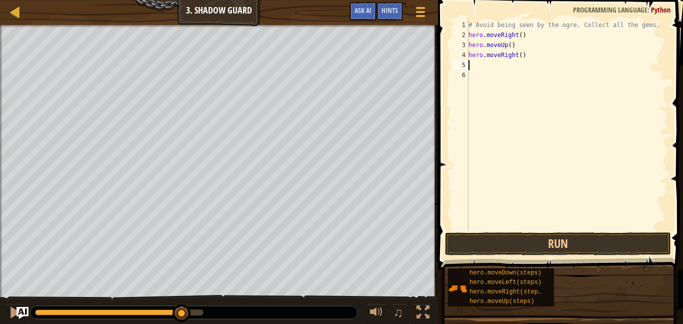
type textarea "h"
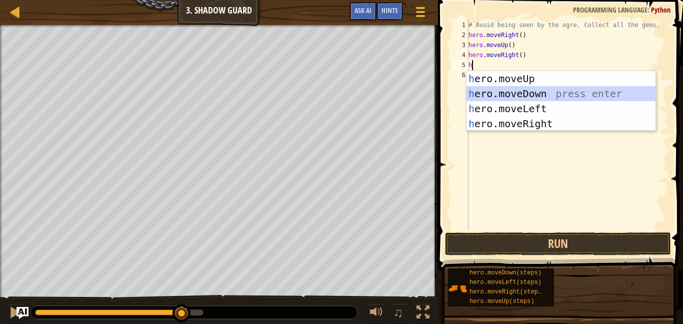
click at [518, 94] on div "h ero.moveUp press enter h ero.moveDown press enter h ero.moveLeft press enter …" at bounding box center [561, 116] width 189 height 90
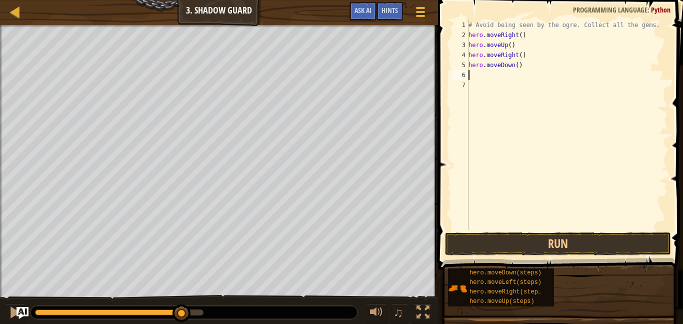
type textarea "h"
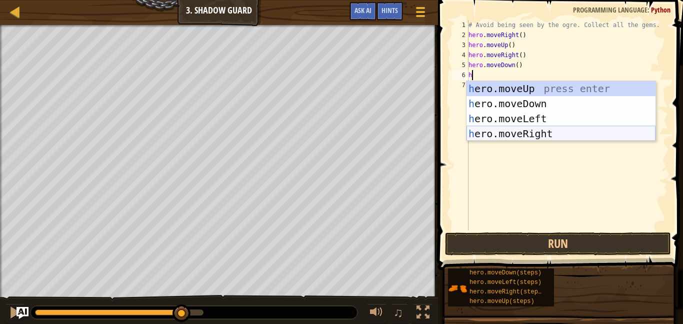
click at [534, 137] on div "h ero.moveUp press enter h ero.moveDown press enter h ero.moveLeft press enter …" at bounding box center [561, 126] width 189 height 90
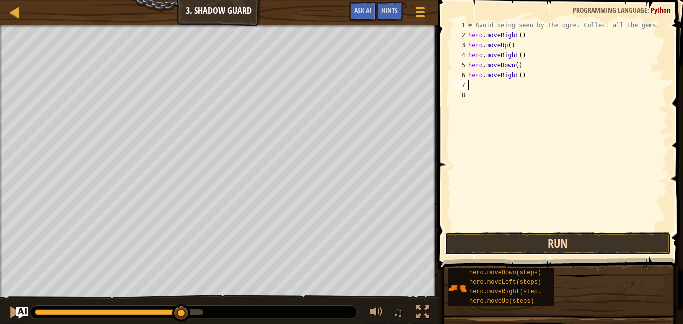
click at [543, 247] on button "Run" at bounding box center [558, 243] width 226 height 23
